Goal: Information Seeking & Learning: Find specific page/section

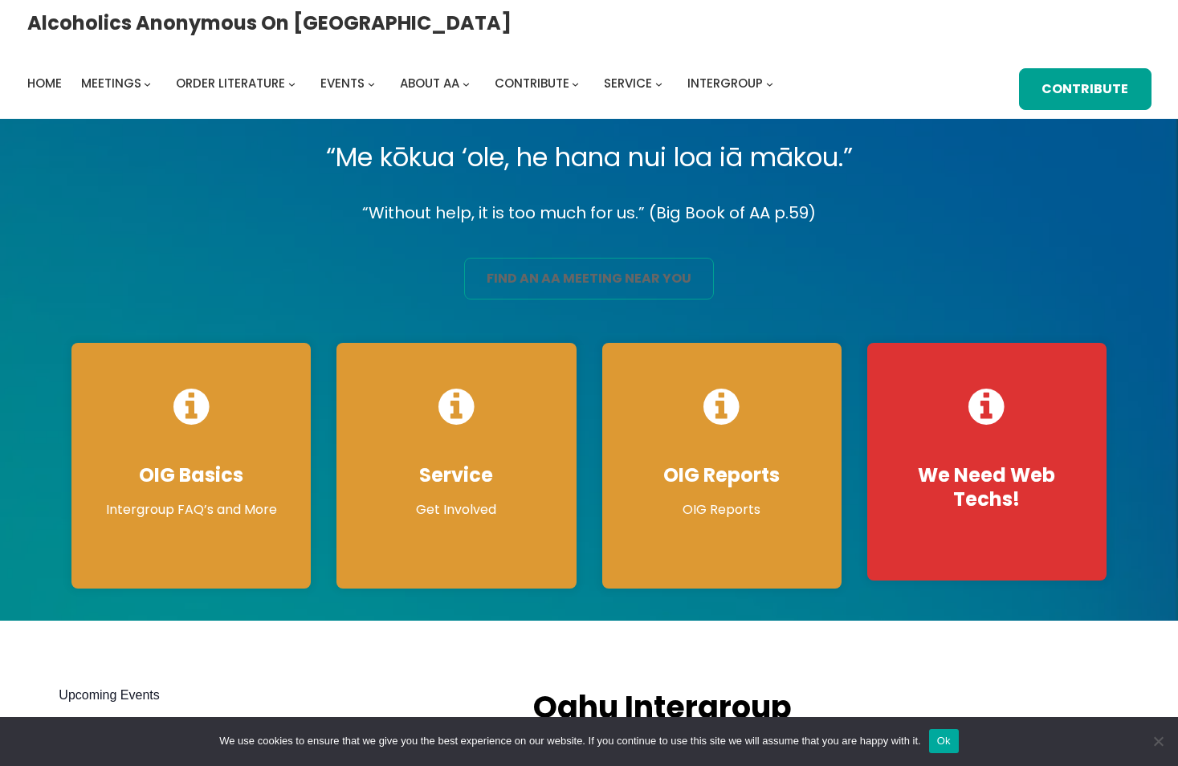
click at [581, 284] on link "find an aa meeting near you" at bounding box center [589, 279] width 250 height 42
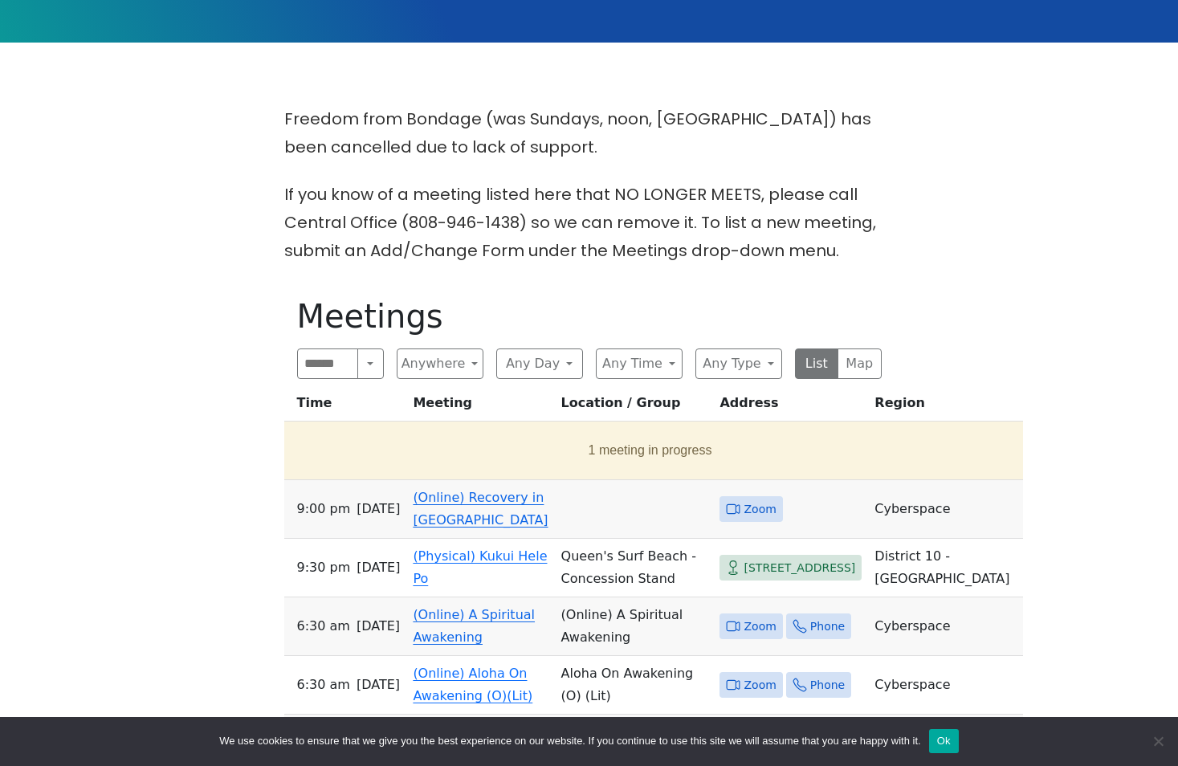
scroll to position [482, 0]
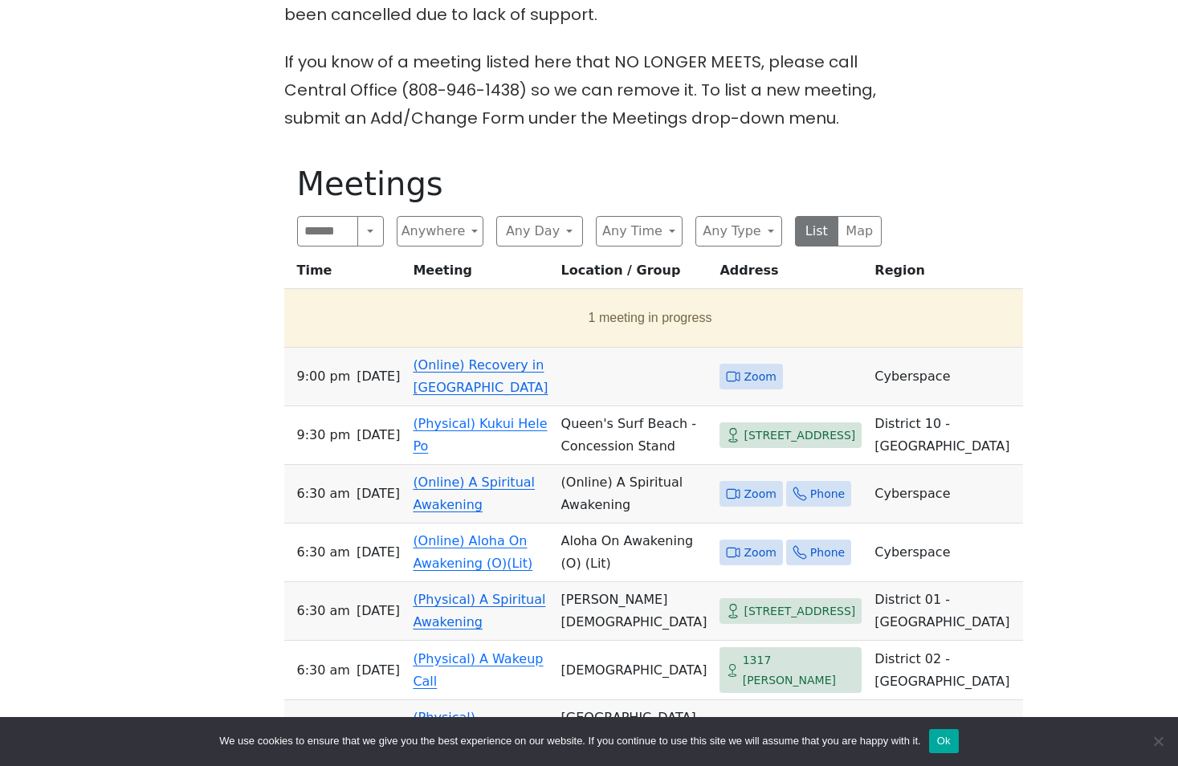
click at [475, 369] on link "(Online) Recovery in [GEOGRAPHIC_DATA]" at bounding box center [480, 376] width 135 height 38
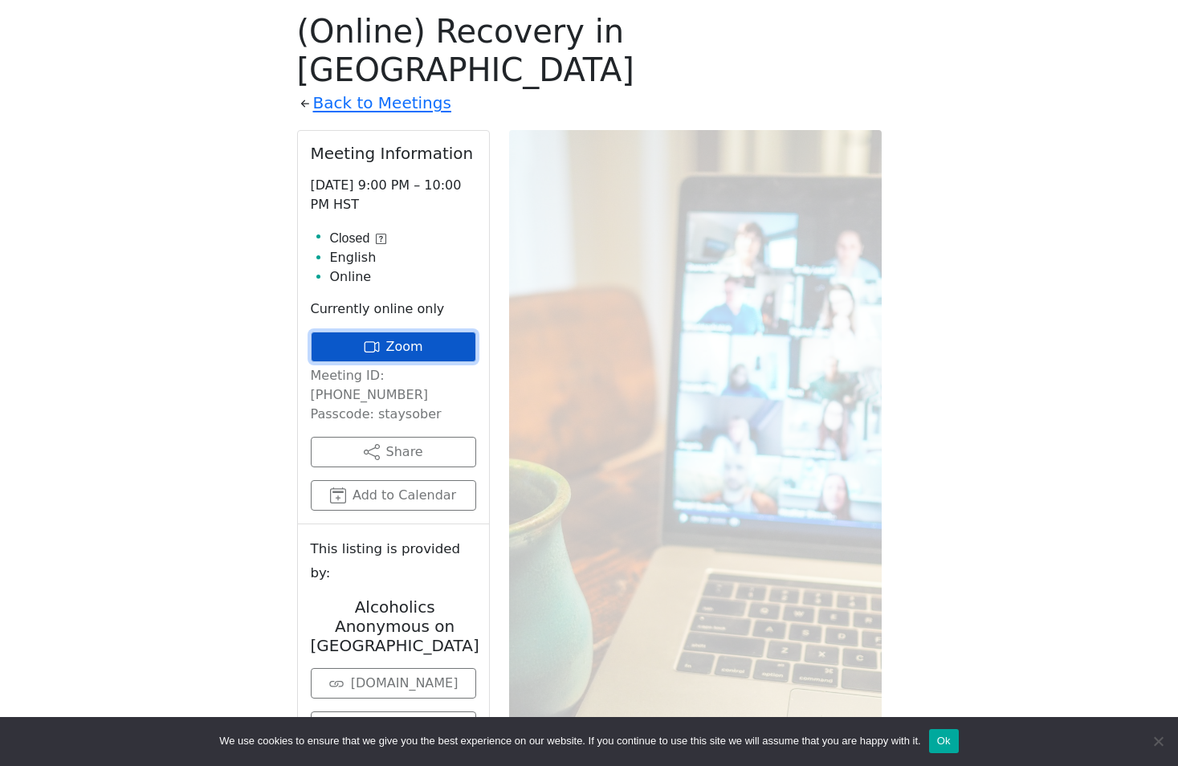
click at [414, 332] on link "Zoom" at bounding box center [393, 347] width 165 height 31
